Goal: Task Accomplishment & Management: Manage account settings

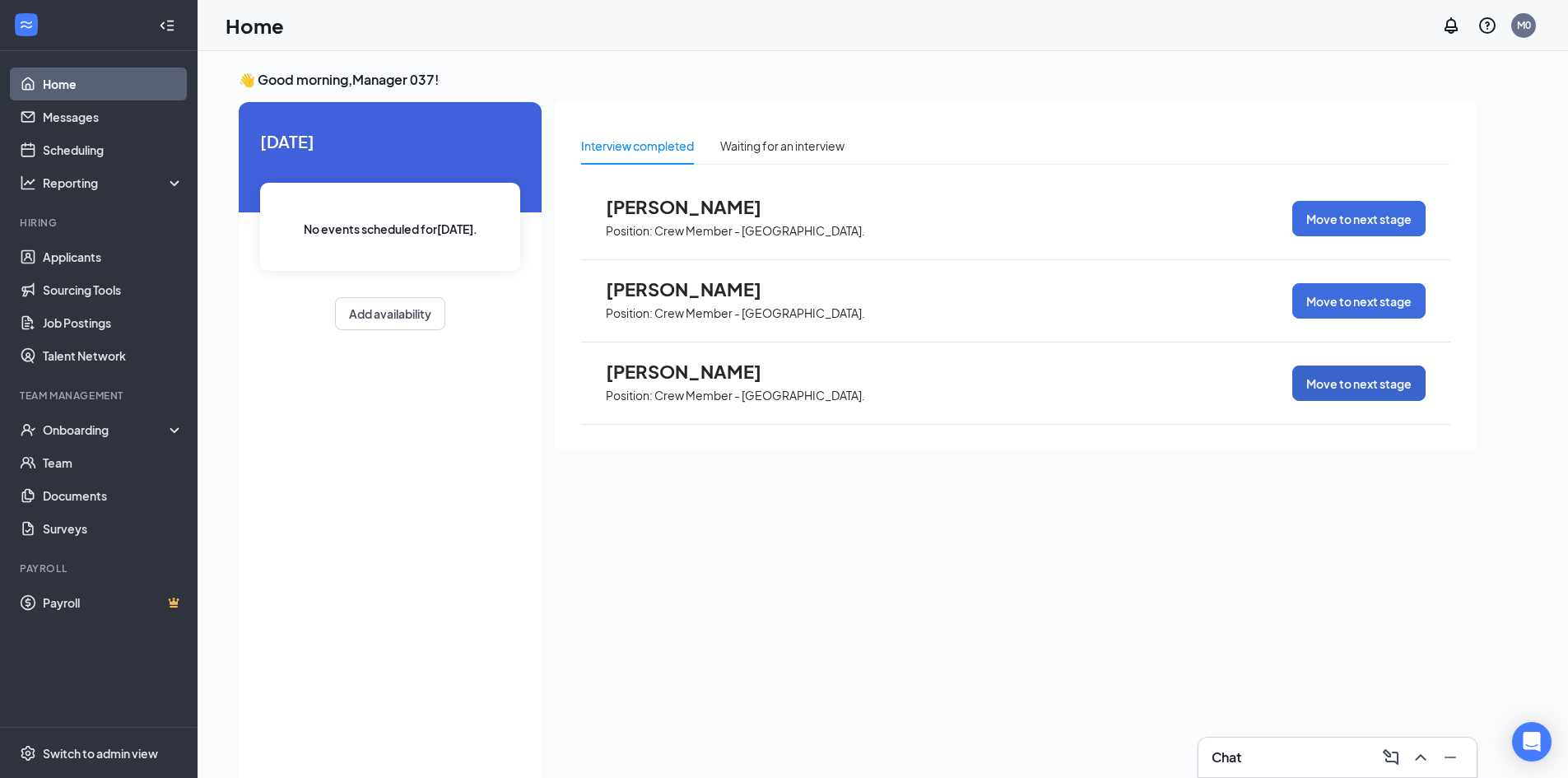
click at [1379, 382] on button "Move to next stage" at bounding box center [1358, 383] width 133 height 35
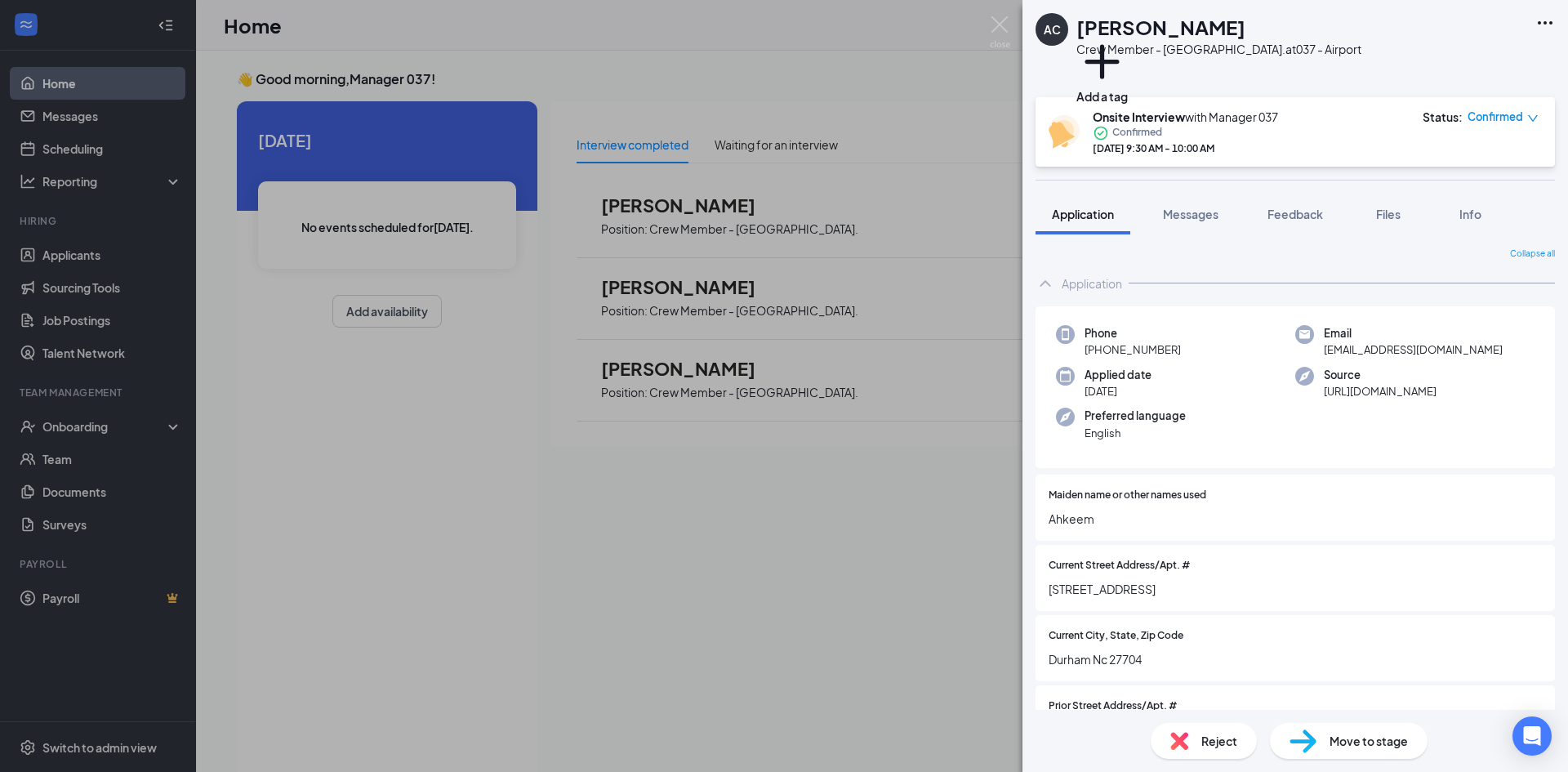
click at [1382, 723] on div "Move to stage" at bounding box center [1348, 741] width 157 height 36
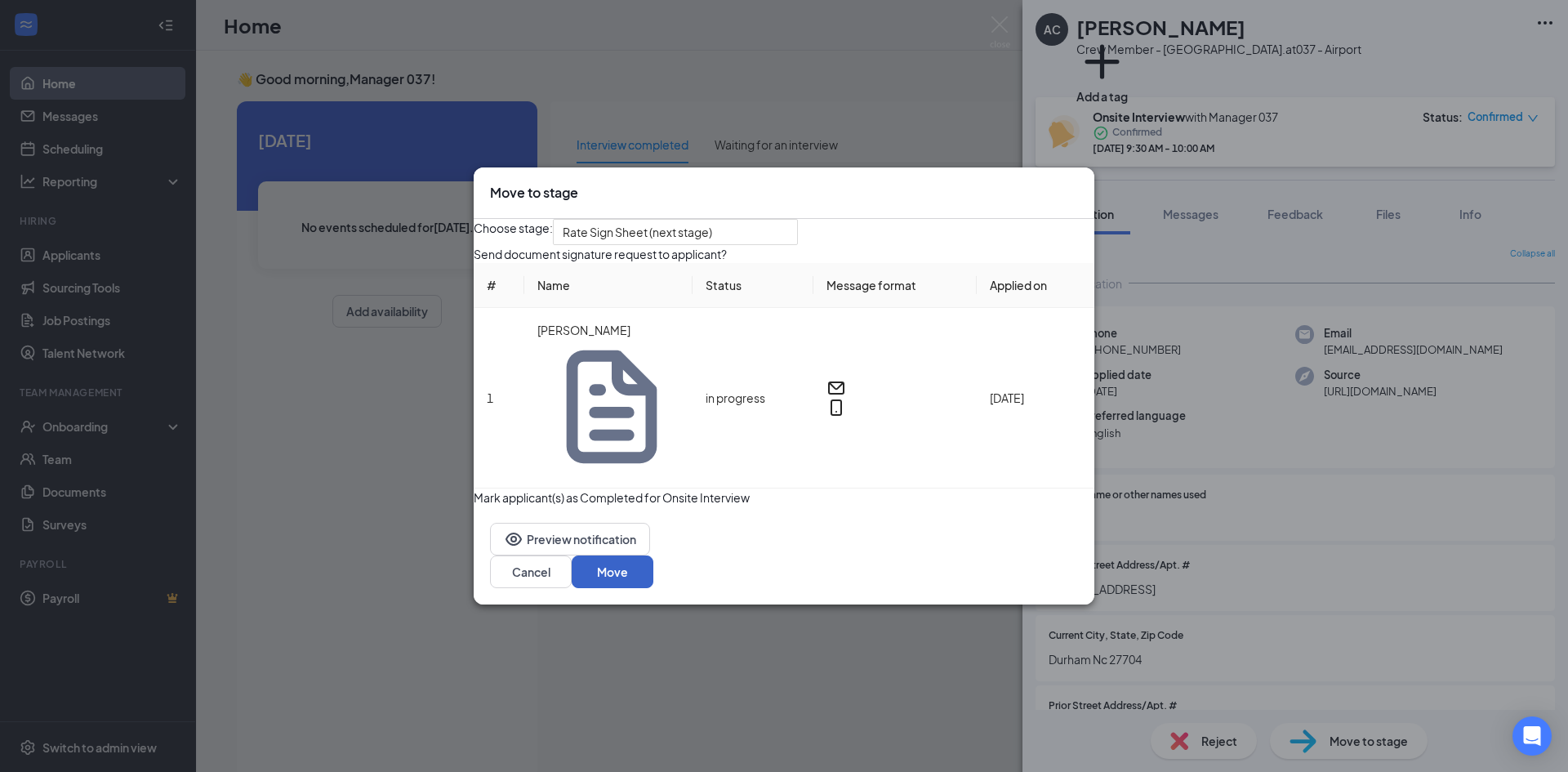
click at [653, 555] on button "Move" at bounding box center [612, 572] width 82 height 33
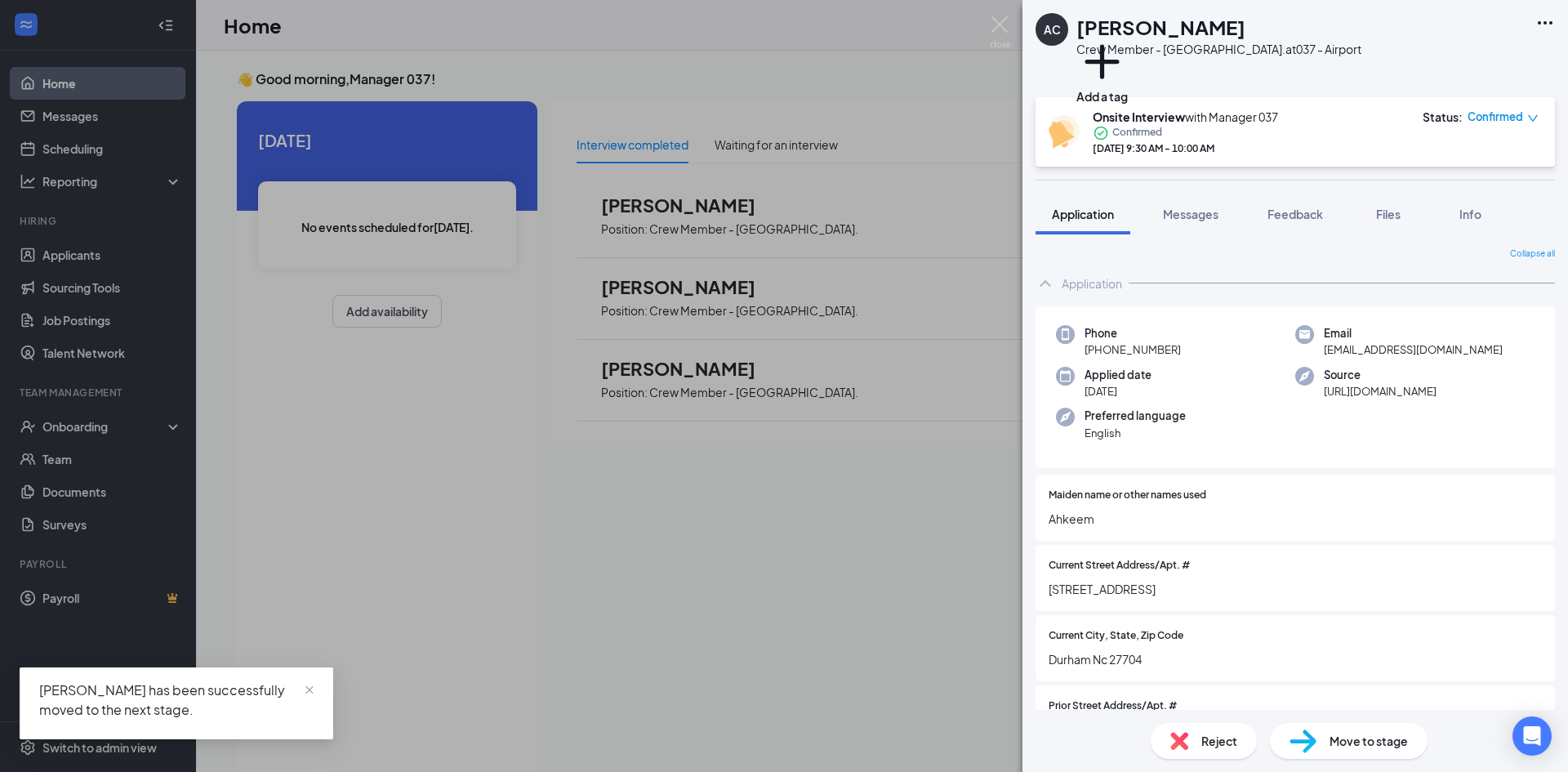
click at [838, 606] on div "AC [PERSON_NAME] Crew Member - [GEOGRAPHIC_DATA]. at 037 - Airport Add a tag On…" at bounding box center [784, 386] width 1568 height 772
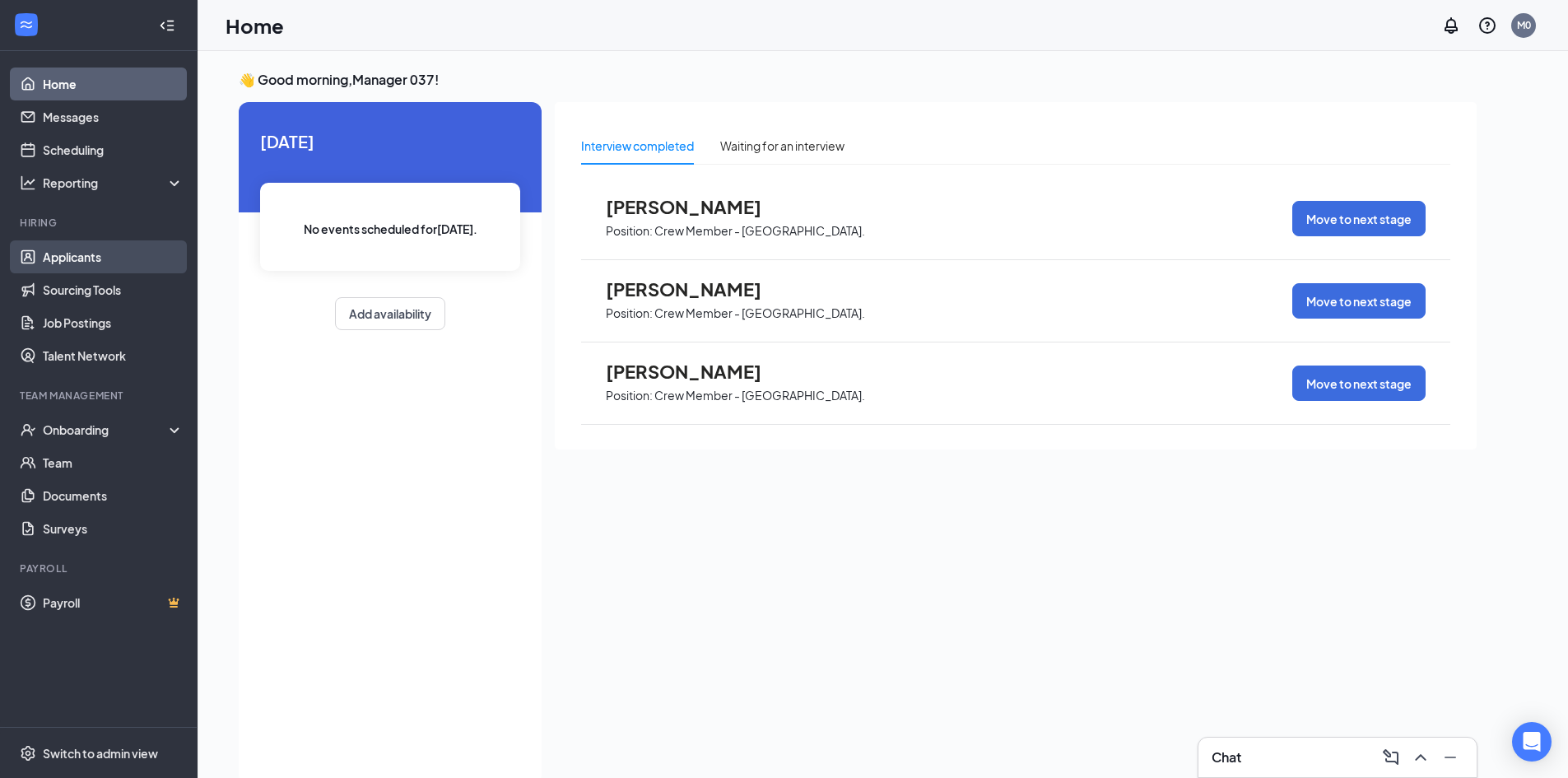
click at [110, 255] on link "Applicants" at bounding box center [114, 257] width 141 height 33
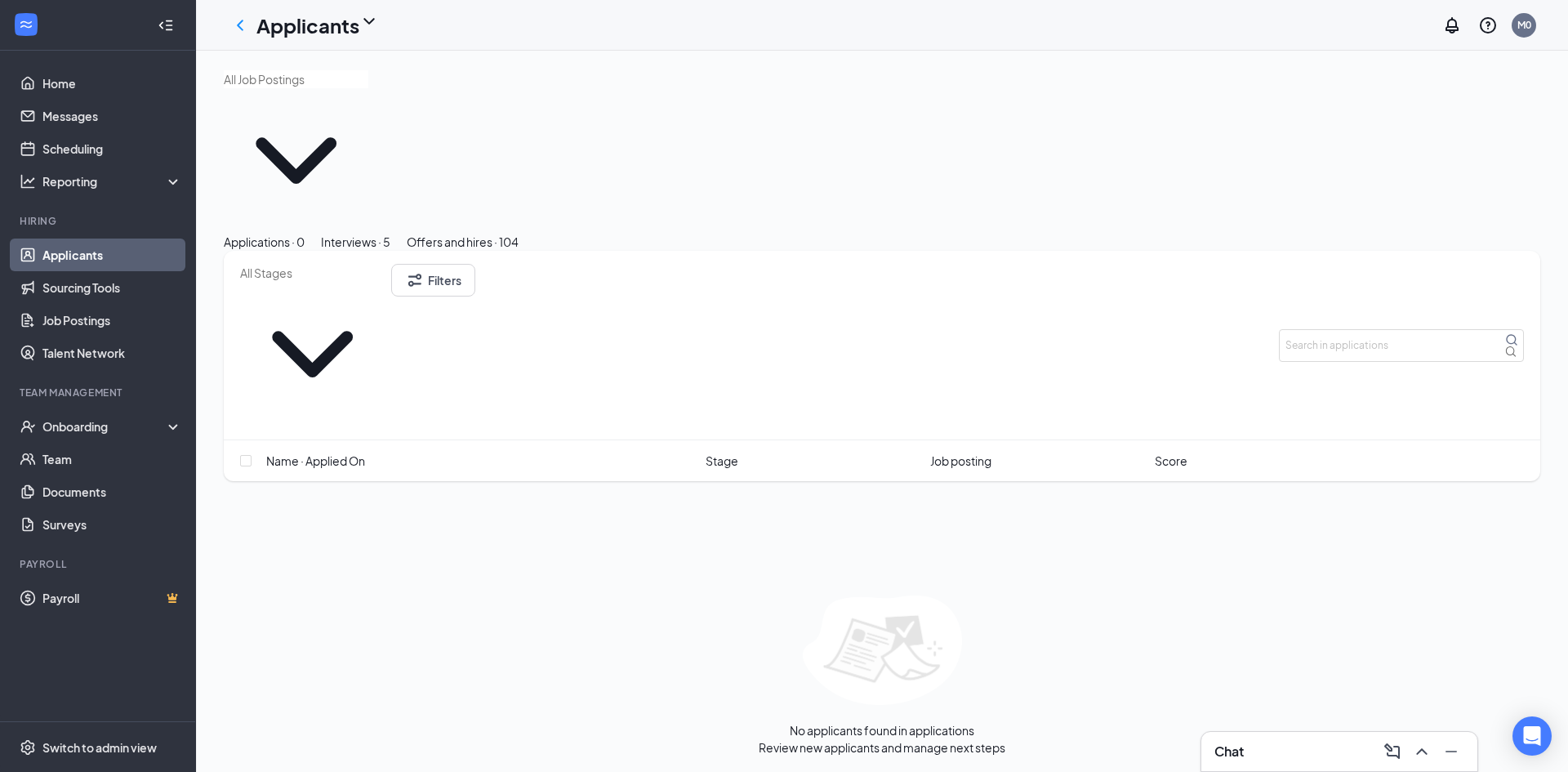
click at [391, 232] on div "Interviews · 5" at bounding box center [355, 241] width 69 height 18
